Goal: Find contact information: Find contact information

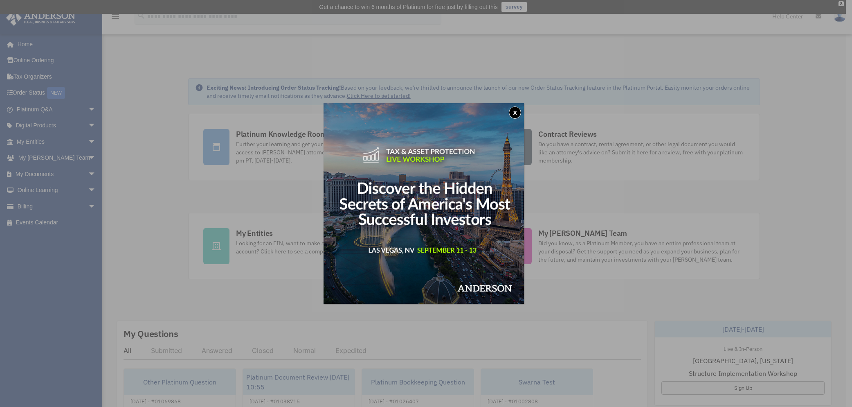
click at [517, 113] on button "x" at bounding box center [515, 112] width 12 height 12
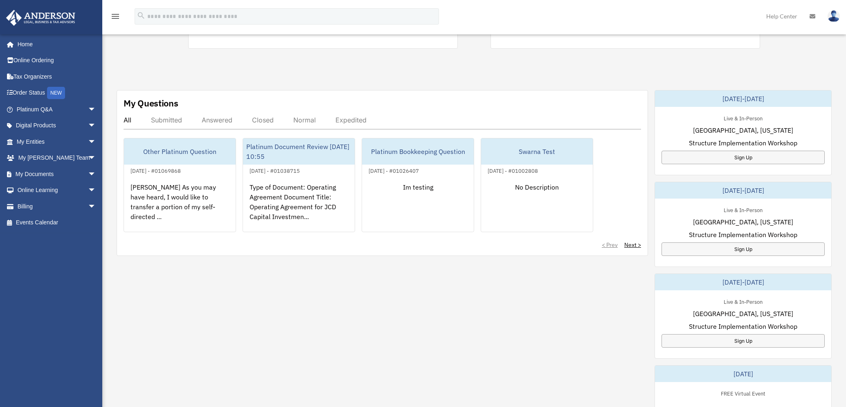
scroll to position [245, 0]
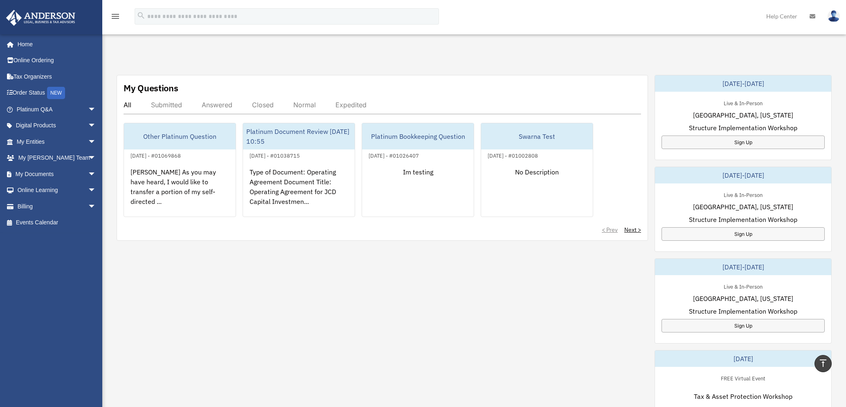
drag, startPoint x: 344, startPoint y: 381, endPoint x: 348, endPoint y: 376, distance: 7.0
click at [344, 381] on div "My Questions All Submitted Answered Closed Normal Expedited Other Platinum Ques…" at bounding box center [474, 301] width 715 height 452
click at [173, 282] on div "My Questions All Submitted Answered Closed Normal Expedited Other Platinum Ques…" at bounding box center [474, 301] width 715 height 452
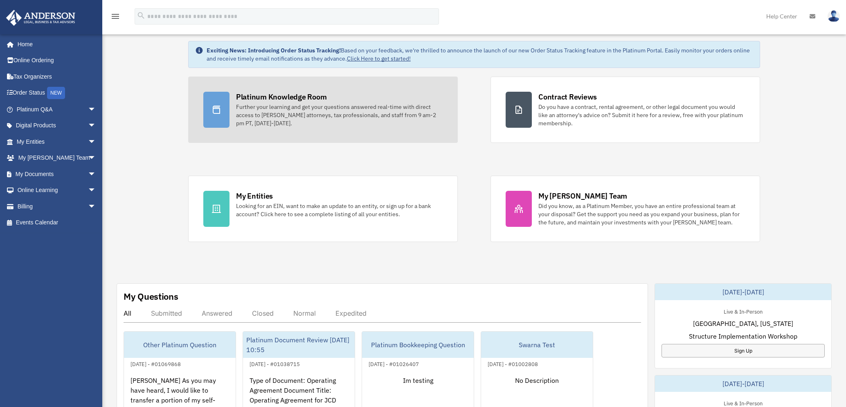
scroll to position [0, 0]
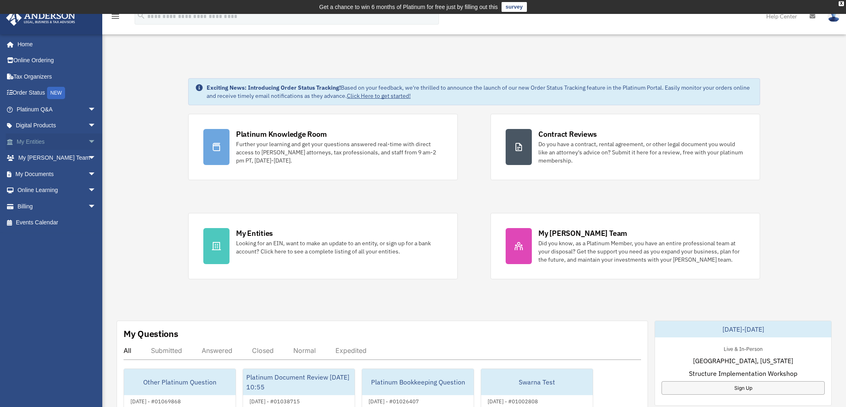
click at [88, 142] on span "arrow_drop_down" at bounding box center [96, 141] width 16 height 17
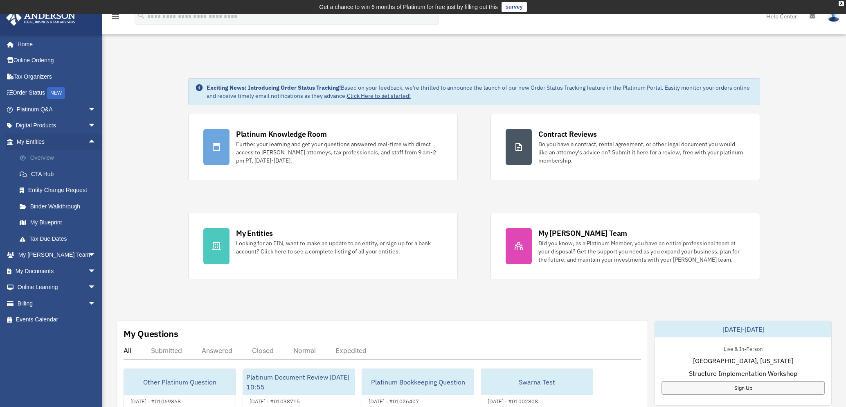
click at [42, 158] on link "Overview" at bounding box center [59, 158] width 97 height 16
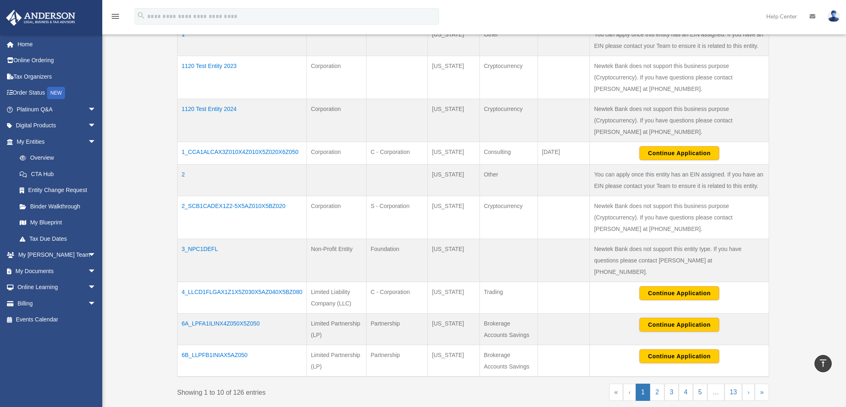
scroll to position [245, 0]
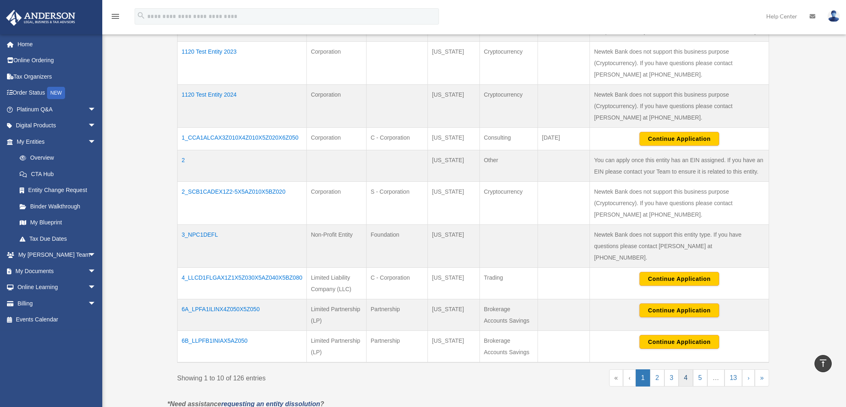
click at [686, 369] on link "4" at bounding box center [686, 377] width 14 height 17
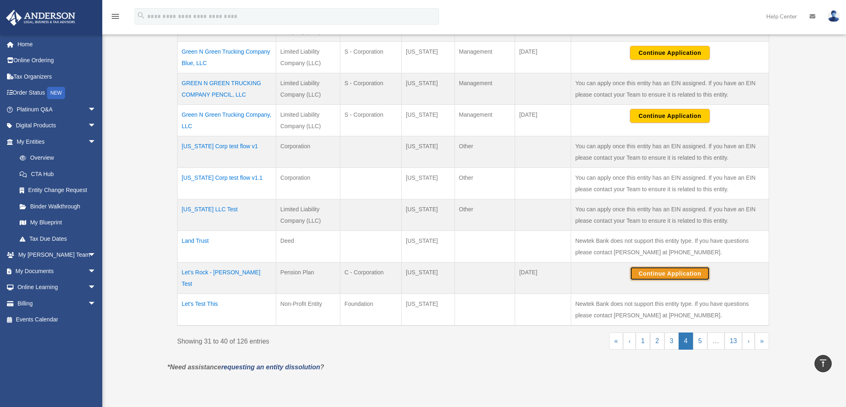
click at [652, 272] on button "Continue Application" at bounding box center [670, 273] width 80 height 14
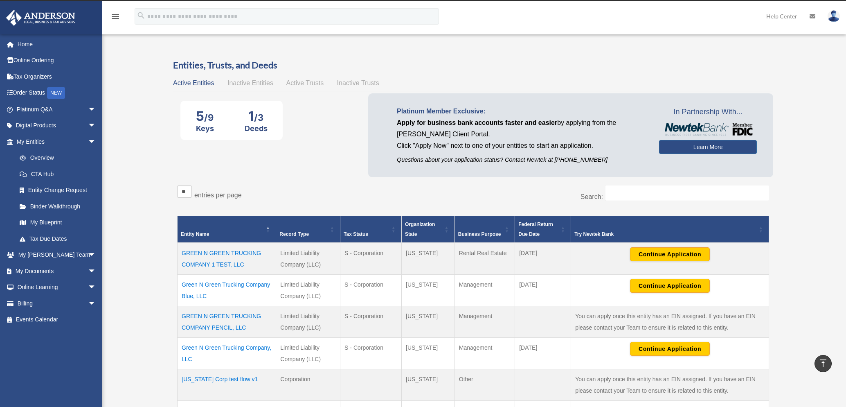
scroll to position [0, 0]
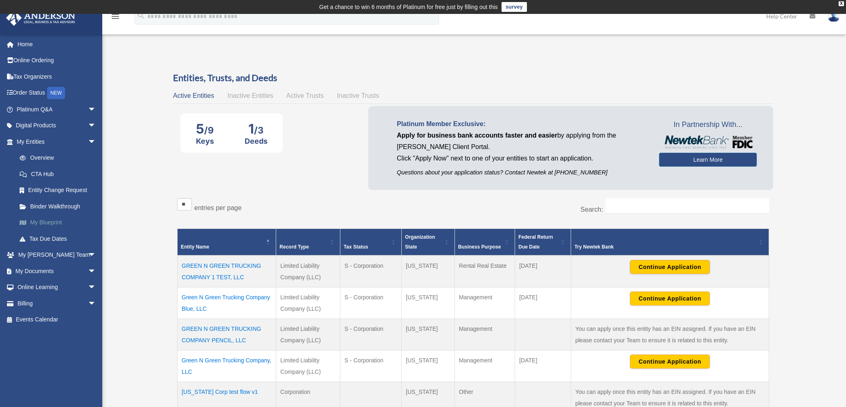
click at [49, 222] on link "My Blueprint" at bounding box center [59, 222] width 97 height 16
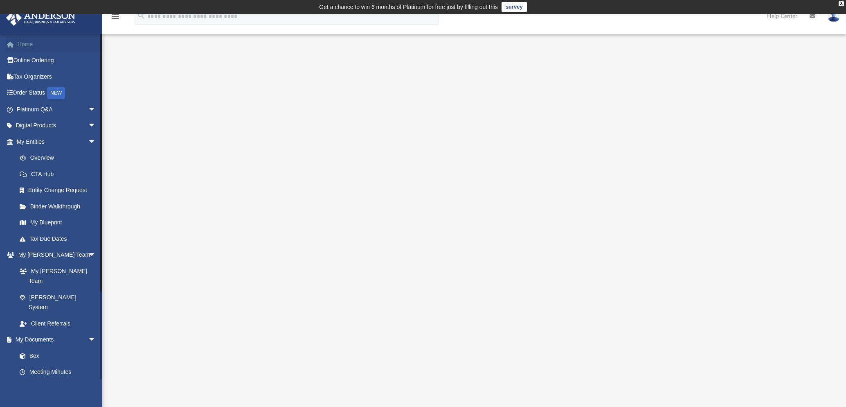
click at [26, 40] on link "Home" at bounding box center [57, 44] width 103 height 16
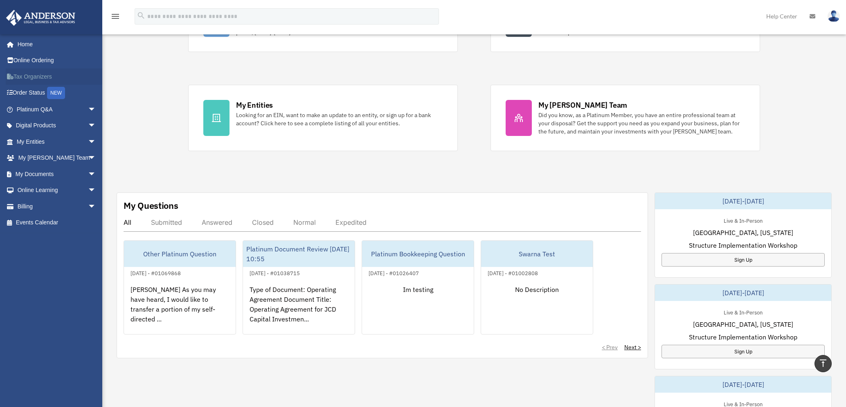
scroll to position [124, 0]
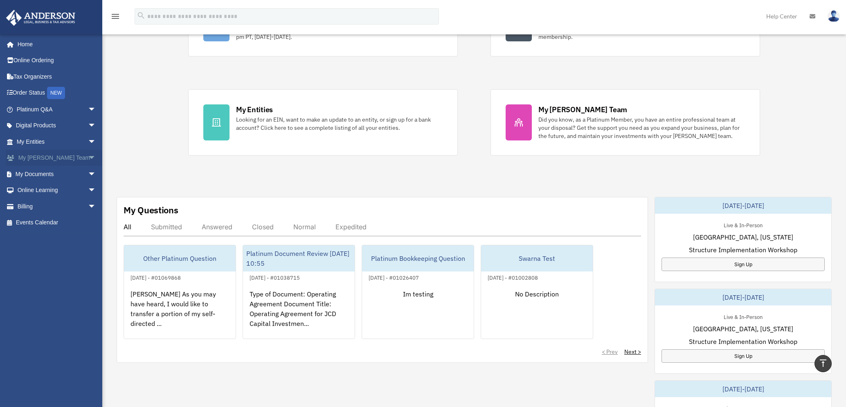
click at [88, 158] on span "arrow_drop_down" at bounding box center [96, 158] width 16 height 17
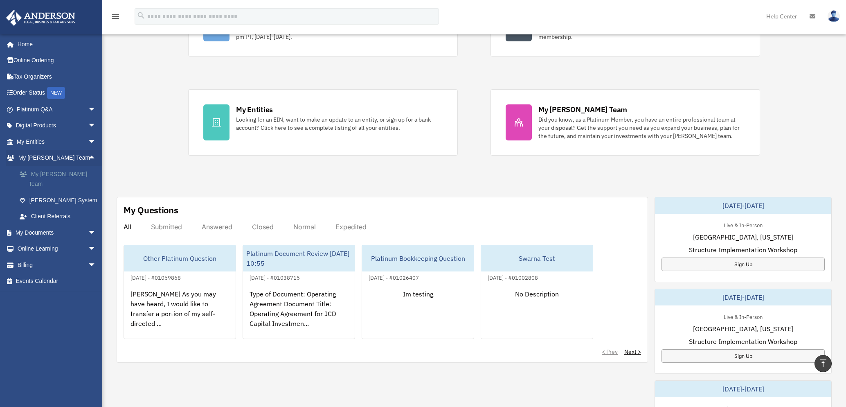
click at [59, 175] on link "My [PERSON_NAME] Team" at bounding box center [59, 179] width 97 height 26
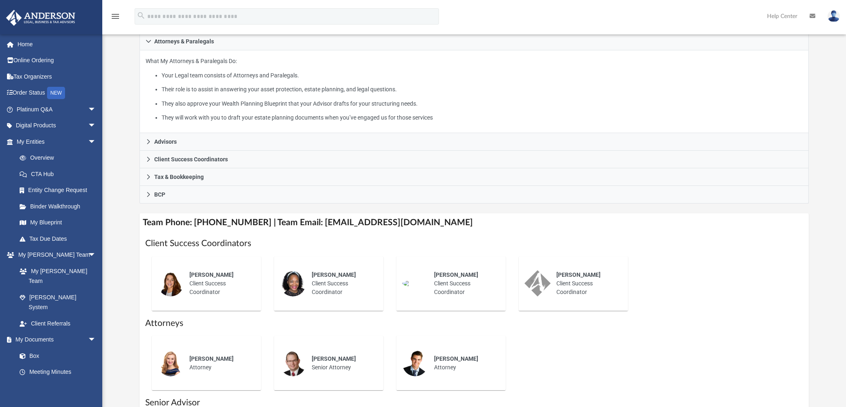
scroll to position [164, 0]
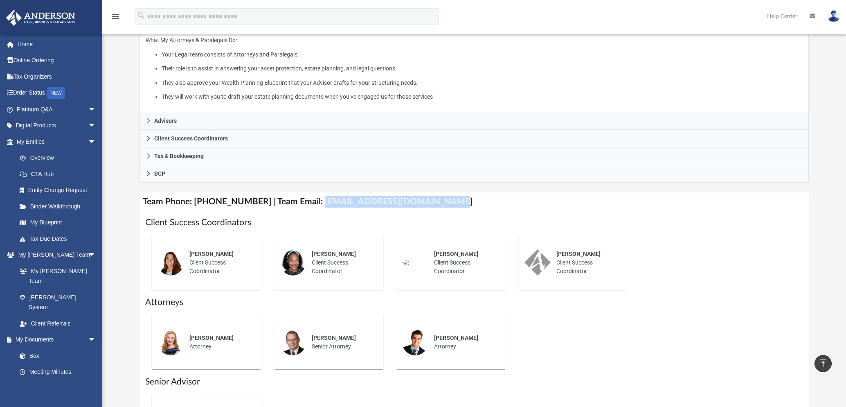
drag, startPoint x: 308, startPoint y: 202, endPoint x: 432, endPoint y: 200, distance: 124.0
click at [432, 200] on h4 "Team Phone: (725) 201-7545 | Team Email: myteam@andersonadvisors.com" at bounding box center [473, 201] width 669 height 18
click at [315, 222] on h1 "Client Success Coordinators" at bounding box center [474, 222] width 658 height 12
drag, startPoint x: 308, startPoint y: 200, endPoint x: 433, endPoint y: 203, distance: 124.8
click at [433, 203] on h4 "Team Phone: (725) 201-7545 | Team Email: myteam@andersonadvisors.com" at bounding box center [473, 201] width 669 height 18
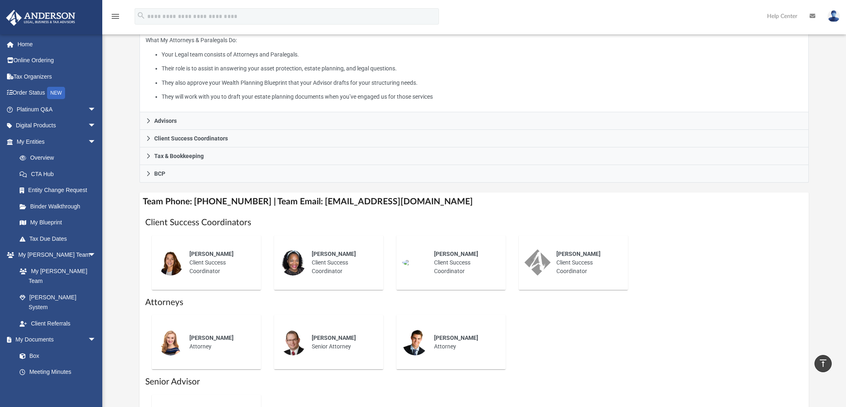
click at [335, 213] on div "Client Success Coordinators Olivia Mann Client Success Coordinator Rose Goodman…" at bounding box center [473, 376] width 669 height 330
drag, startPoint x: 308, startPoint y: 202, endPoint x: 435, endPoint y: 200, distance: 127.2
click at [435, 200] on h4 "Team Phone: (725) 201-7545 | Team Email: myteam@andersonadvisors.com" at bounding box center [473, 201] width 669 height 18
